Goal: Task Accomplishment & Management: Complete application form

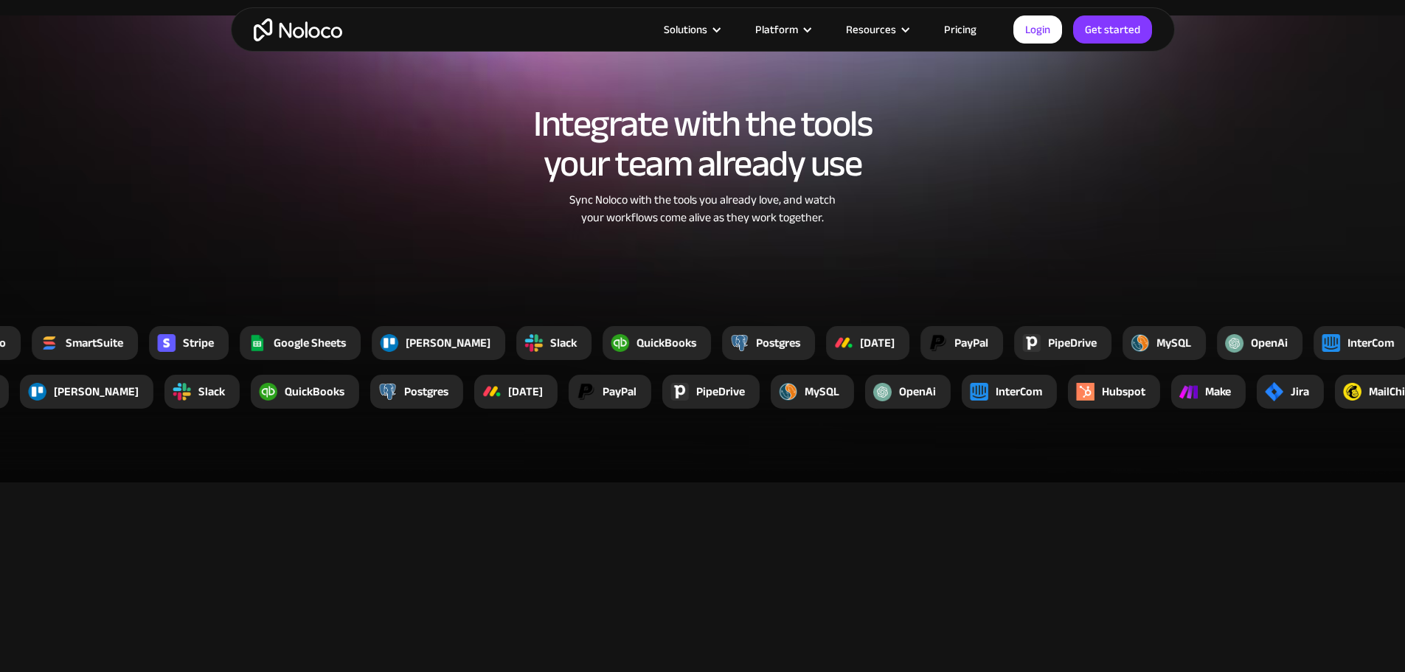
scroll to position [2767, 0]
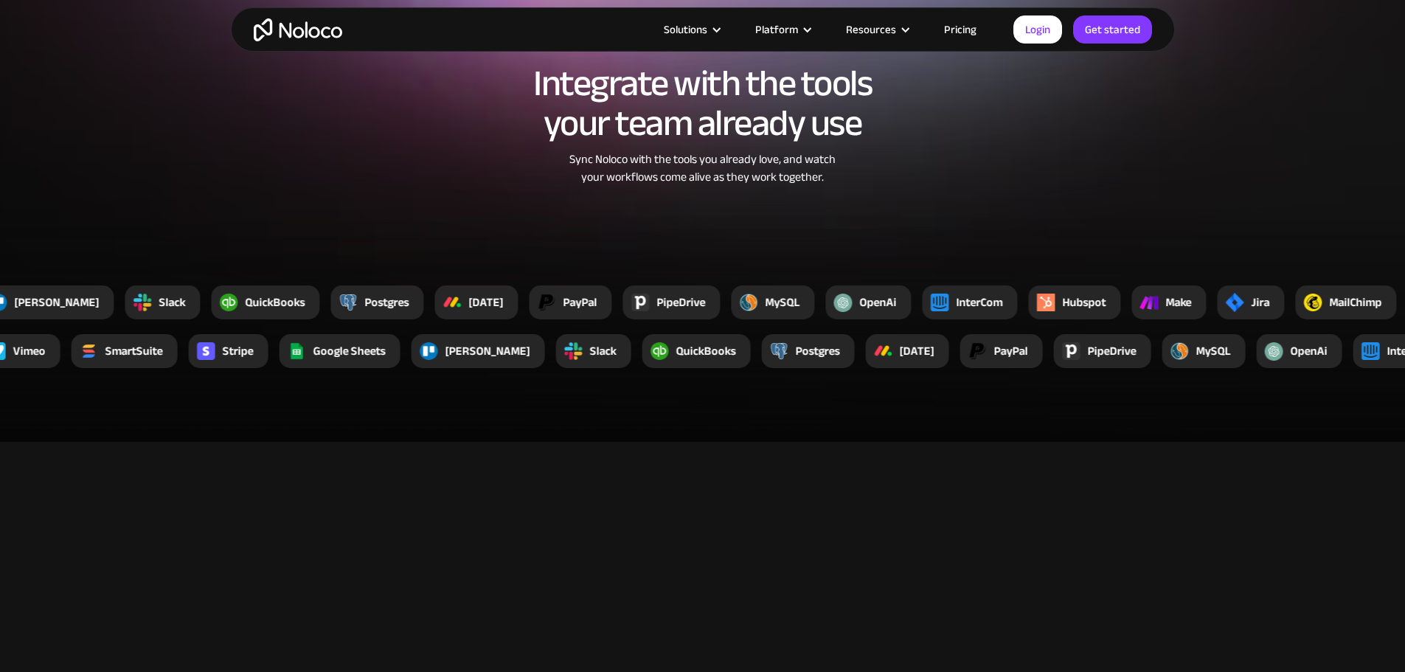
click at [971, 24] on link "Pricing" at bounding box center [960, 29] width 69 height 19
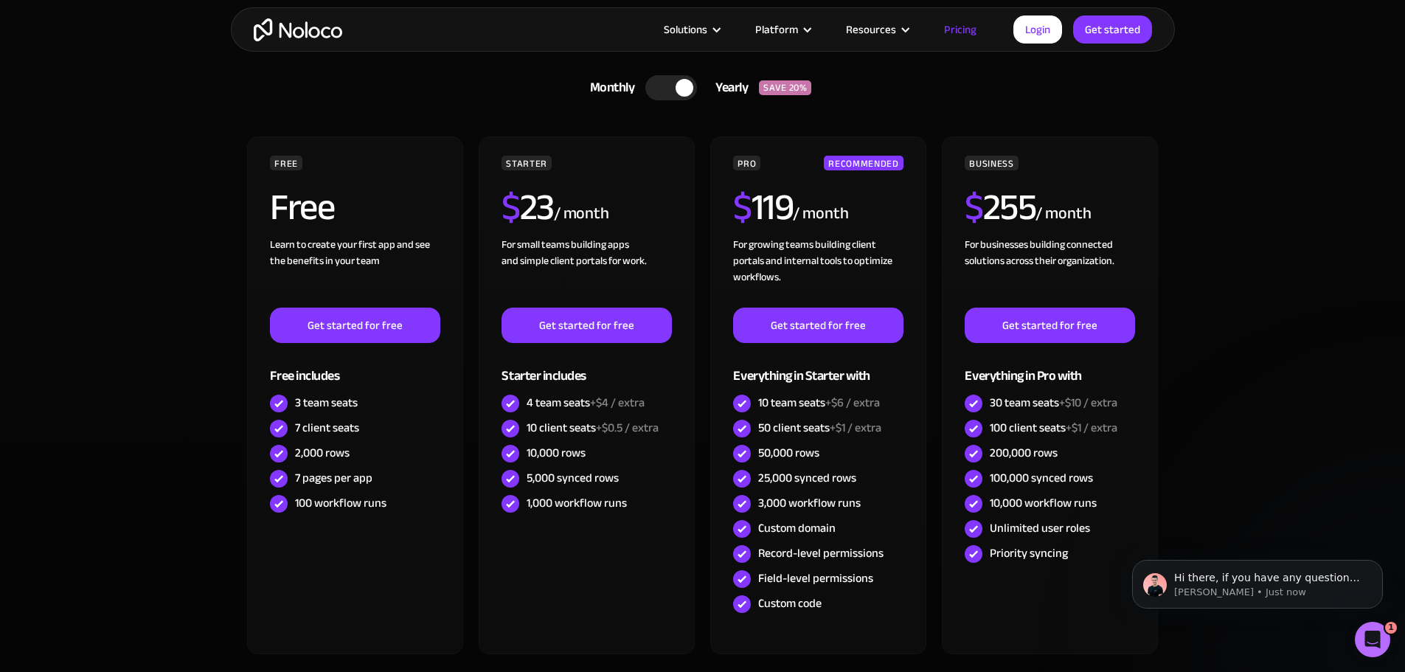
click at [664, 95] on div at bounding box center [671, 87] width 52 height 25
click at [683, 86] on div at bounding box center [677, 87] width 52 height 25
click at [676, 87] on div at bounding box center [685, 88] width 18 height 18
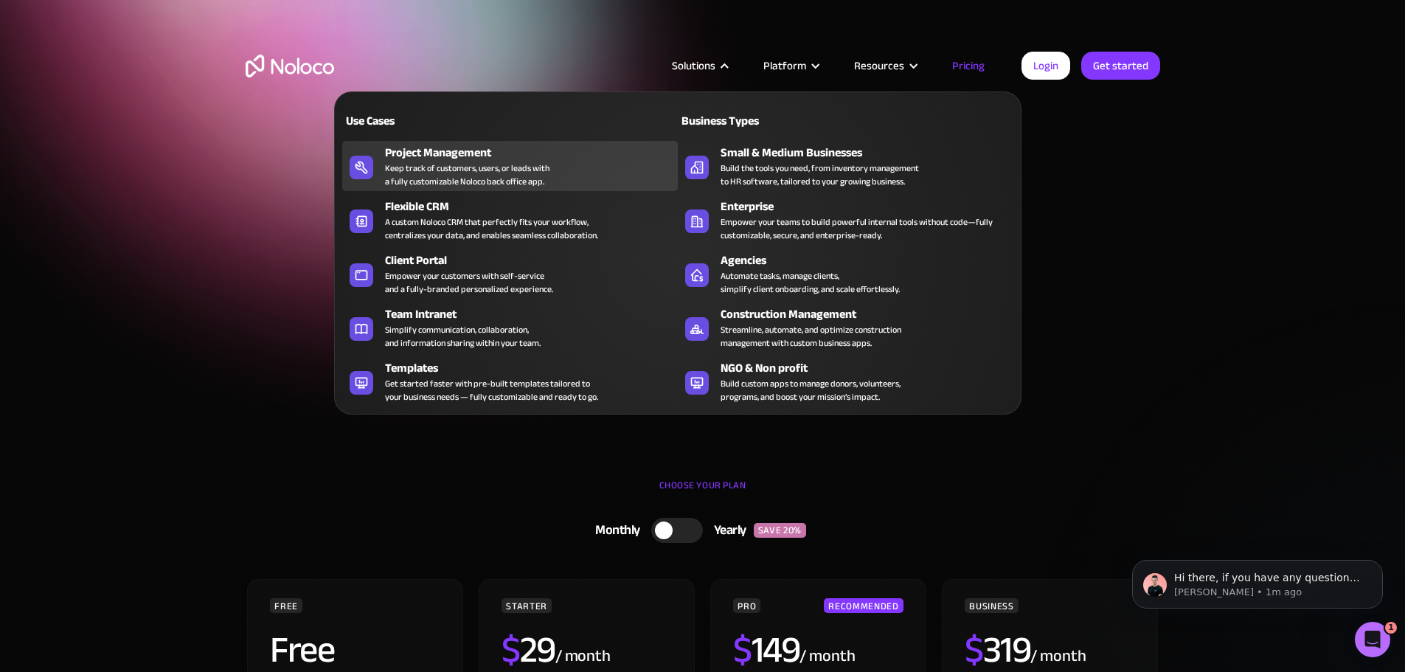
click at [465, 167] on div "Keep track of customers, users, or leads with a fully customizable Noloco back …" at bounding box center [467, 175] width 164 height 27
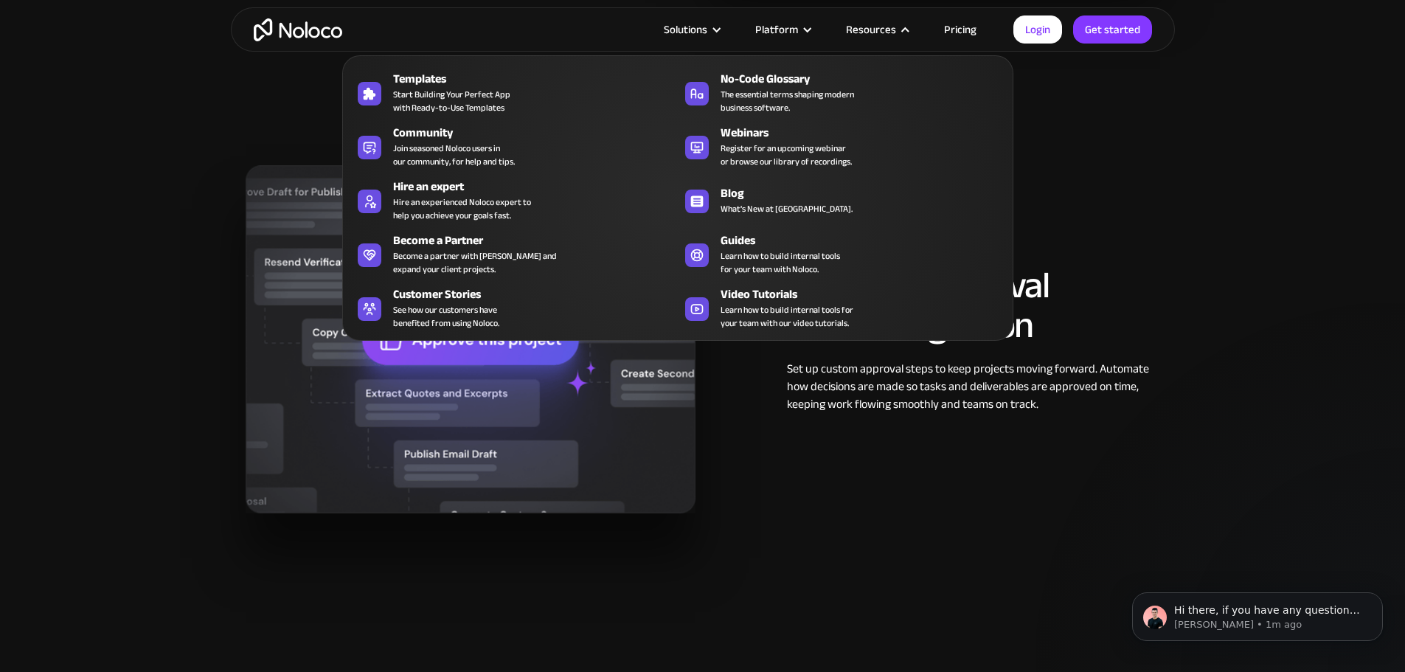
click at [1226, 326] on section "Seamless approval flows integration Set up custom approval steps to keep projec…" at bounding box center [702, 354] width 1405 height 555
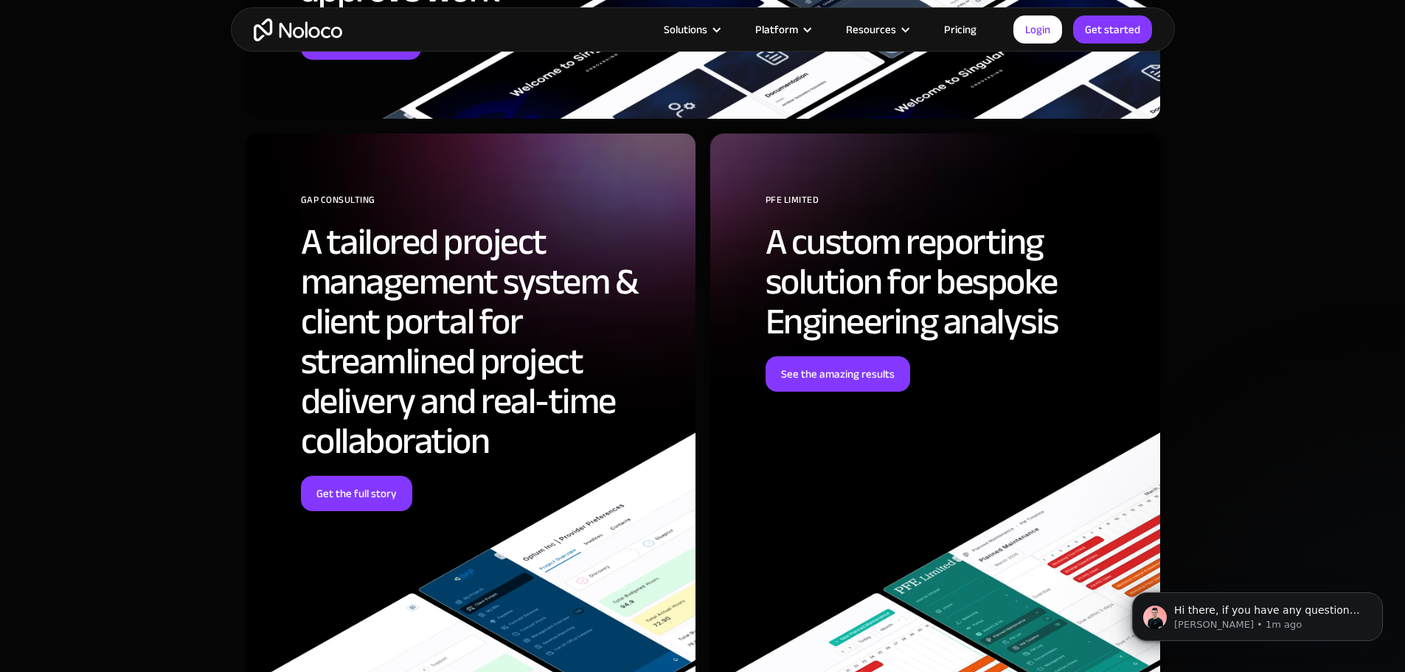
scroll to position [4835, 0]
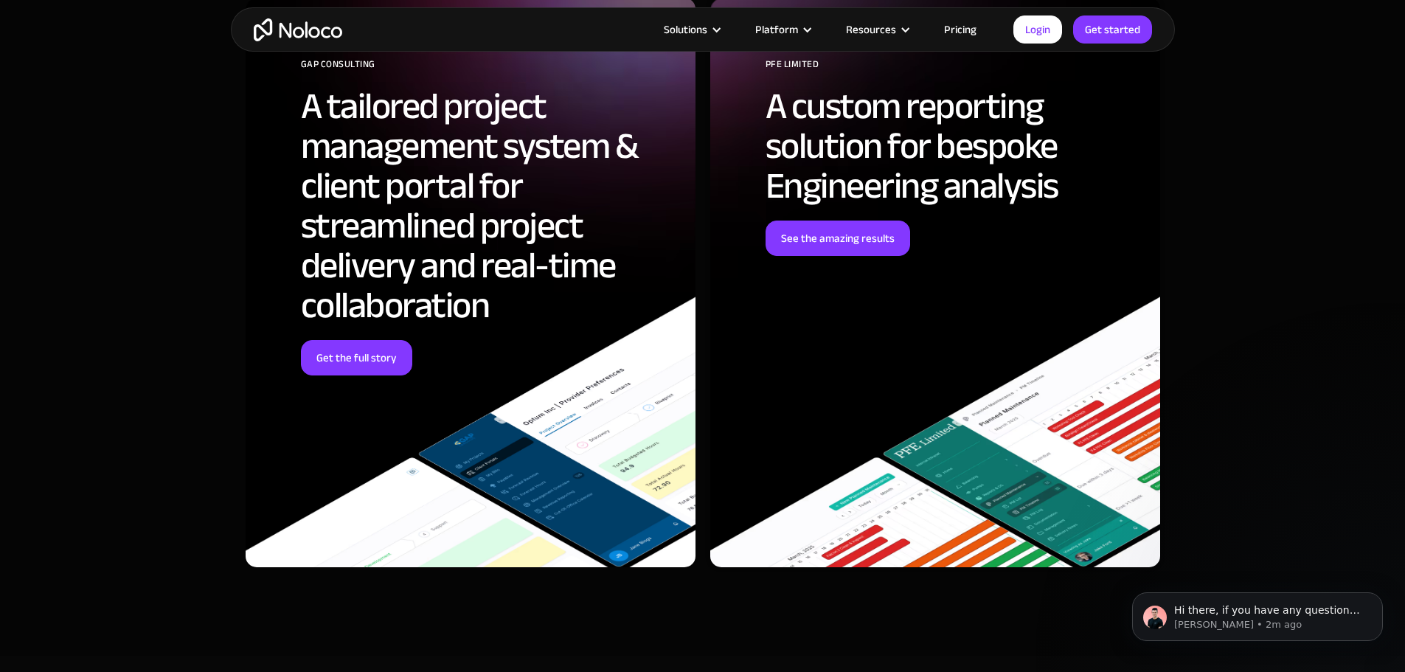
click at [957, 21] on link "Pricing" at bounding box center [960, 29] width 69 height 19
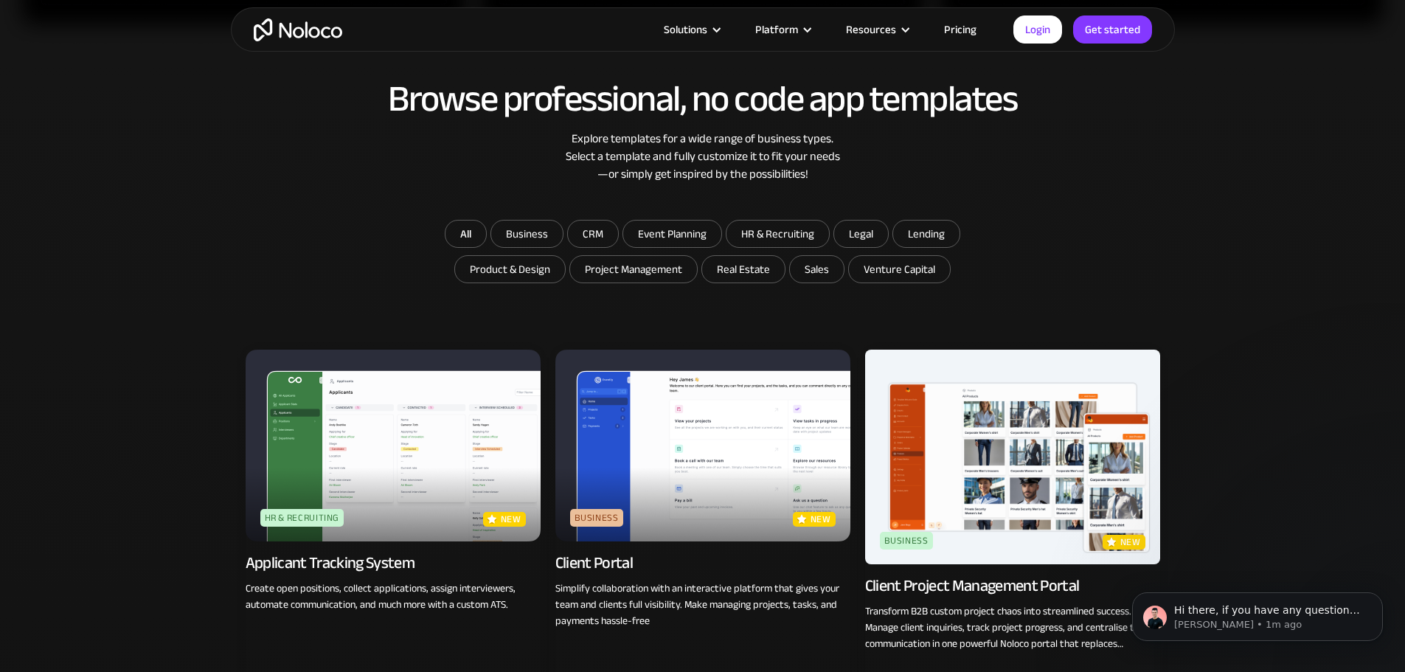
scroll to position [1032, 0]
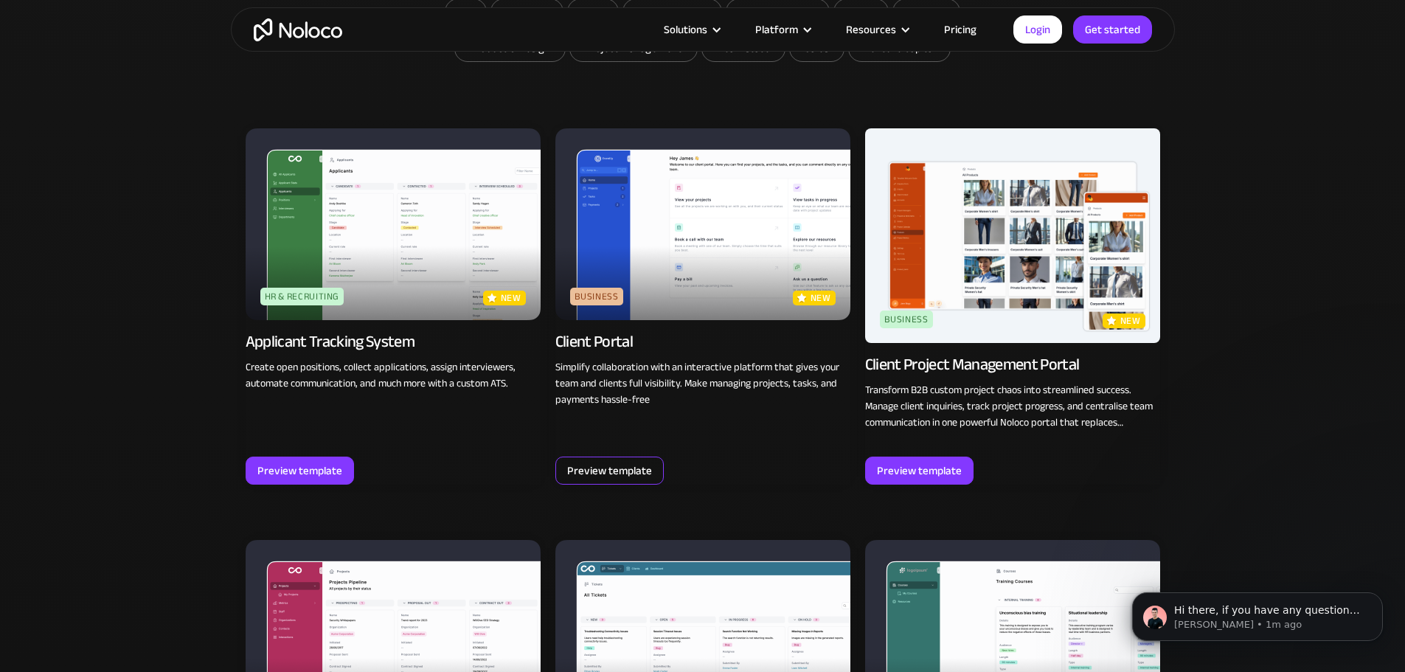
click at [622, 468] on div "Preview template" at bounding box center [609, 470] width 85 height 19
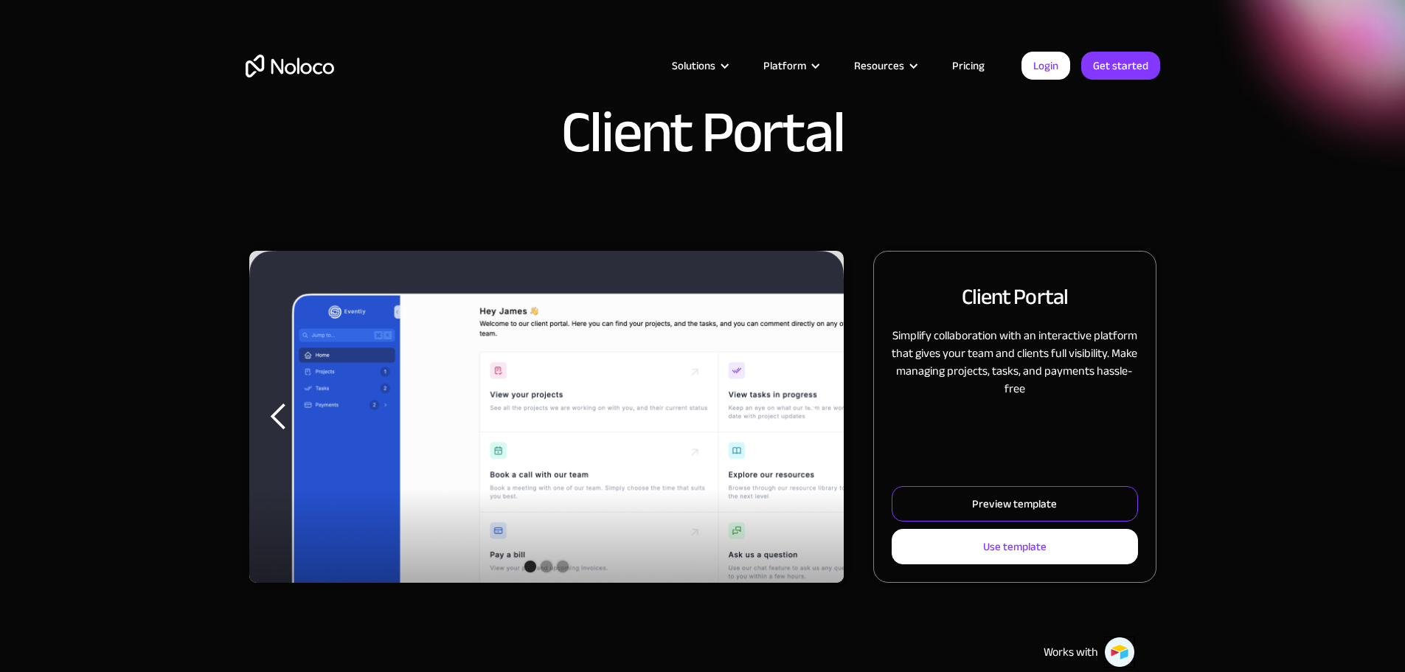
click at [1019, 519] on link "Preview template" at bounding box center [1015, 503] width 246 height 35
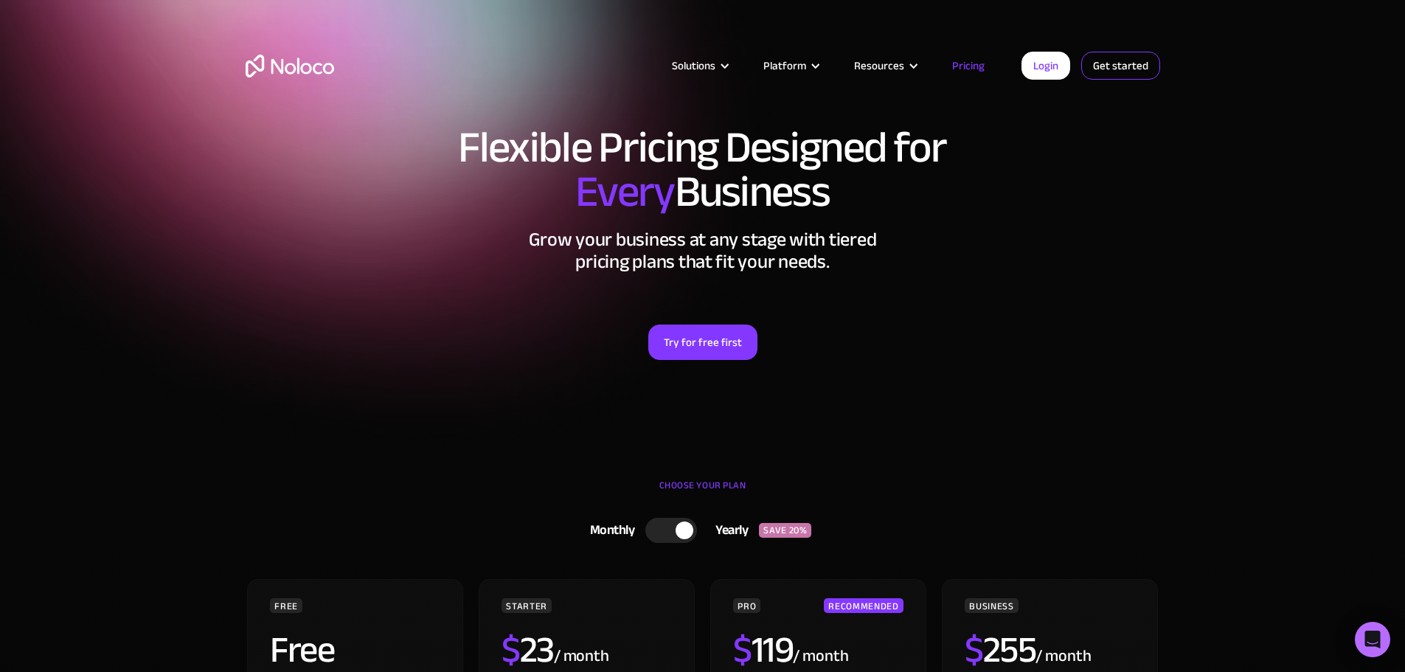
click at [0, 0] on link "Get started" at bounding box center [0, 0] width 0 height 0
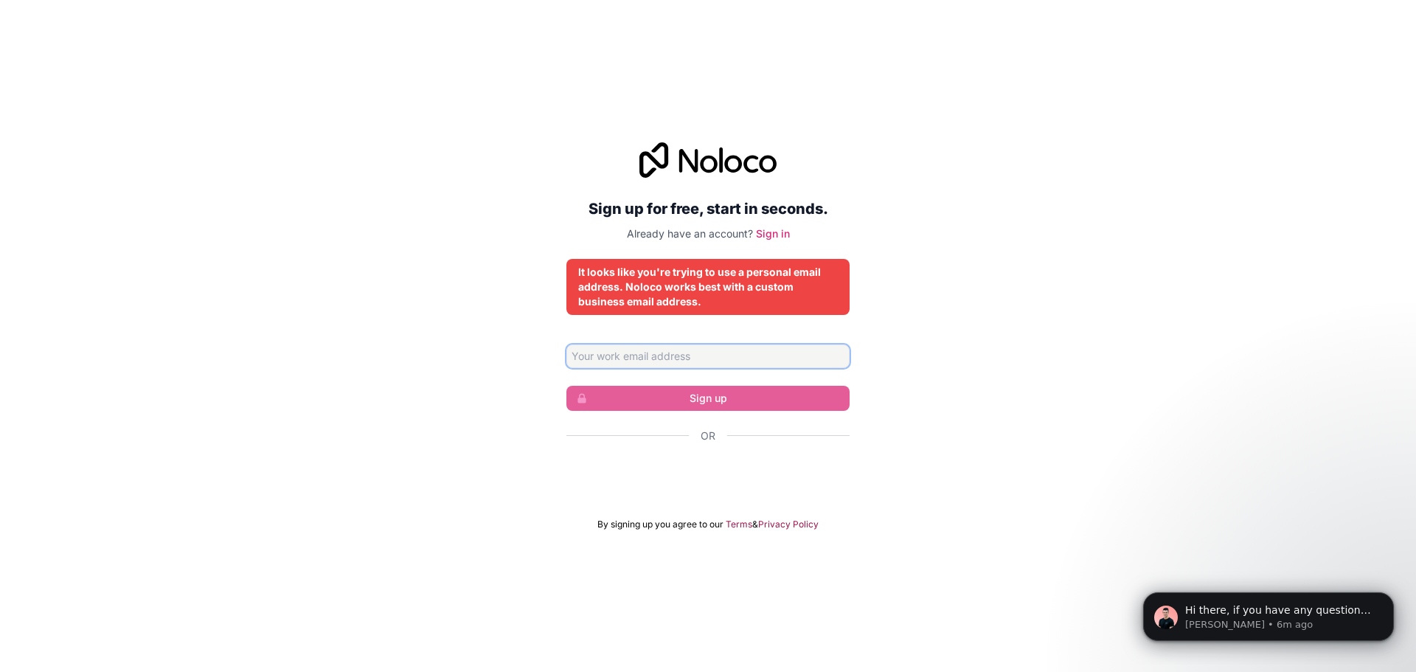
click at [684, 354] on input "Email address" at bounding box center [707, 356] width 283 height 24
type input "[EMAIL_ADDRESS][DOMAIN_NAME]"
click at [718, 364] on input "[EMAIL_ADDRESS][DOMAIN_NAME]" at bounding box center [707, 356] width 283 height 24
